Goal: Find specific page/section: Find specific page/section

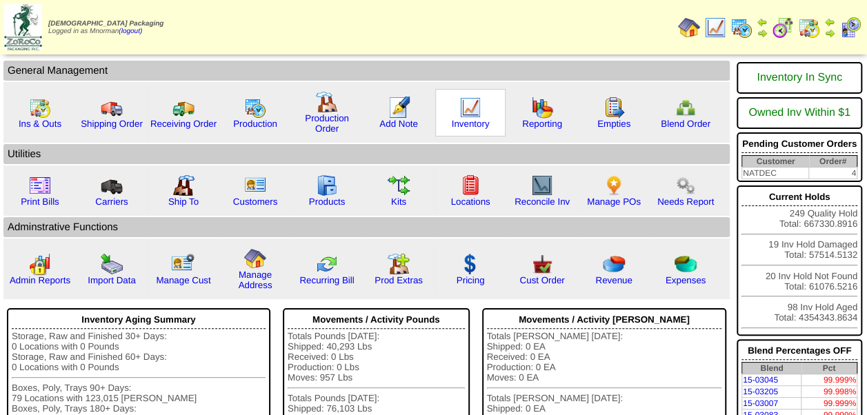
click at [468, 106] on img at bounding box center [470, 108] width 22 height 22
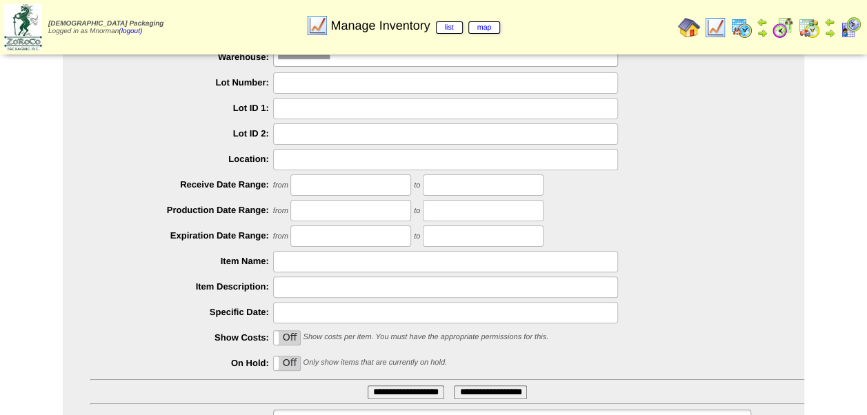
scroll to position [138, 0]
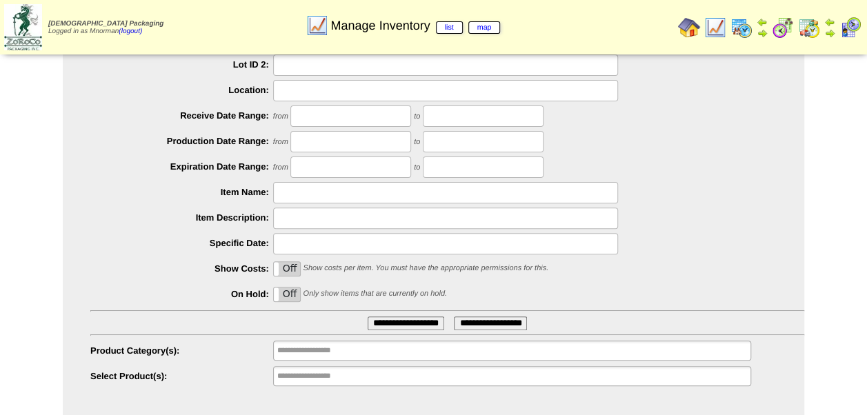
click at [291, 298] on label "Off" at bounding box center [287, 295] width 26 height 14
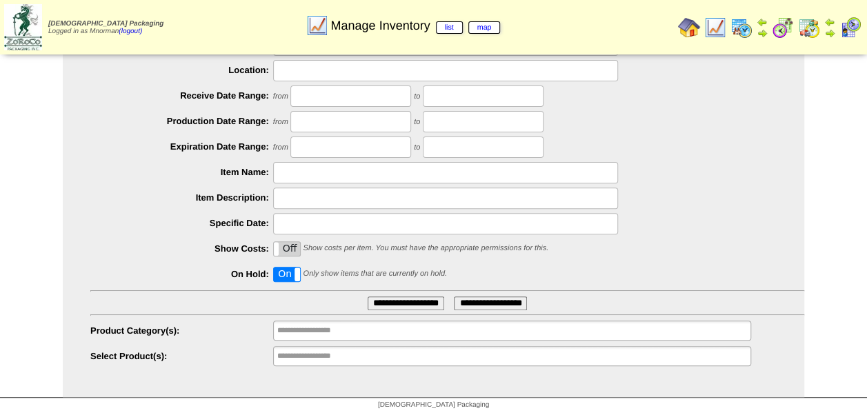
scroll to position [160, 0]
click at [429, 301] on input "**********" at bounding box center [406, 302] width 77 height 14
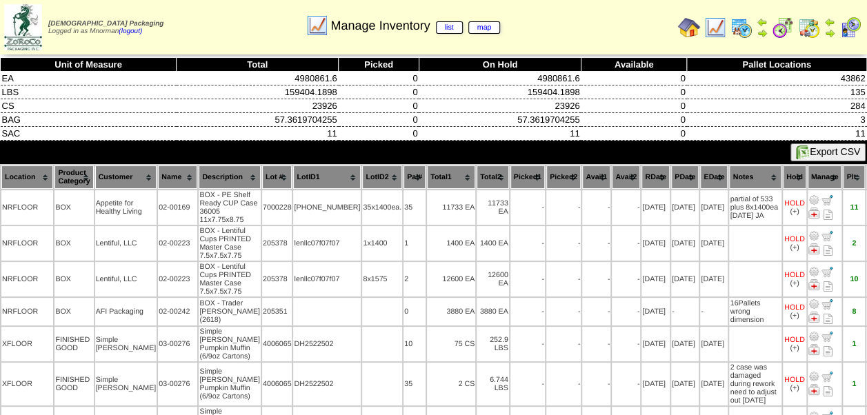
click at [106, 174] on th "Customer" at bounding box center [126, 176] width 62 height 23
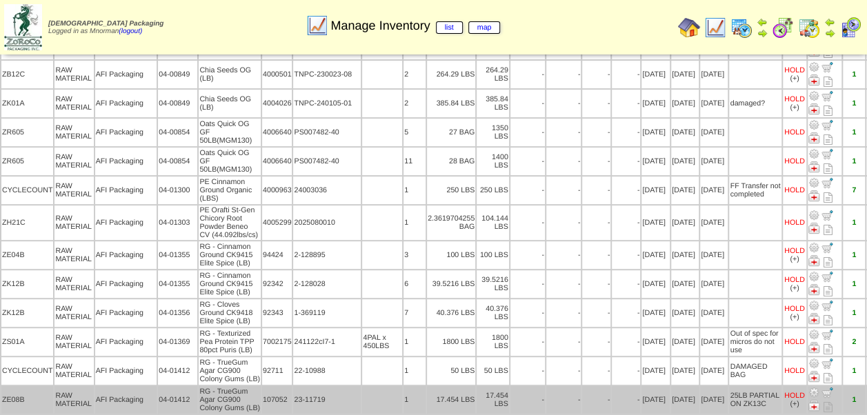
scroll to position [414, 0]
